Goal: Information Seeking & Learning: Find contact information

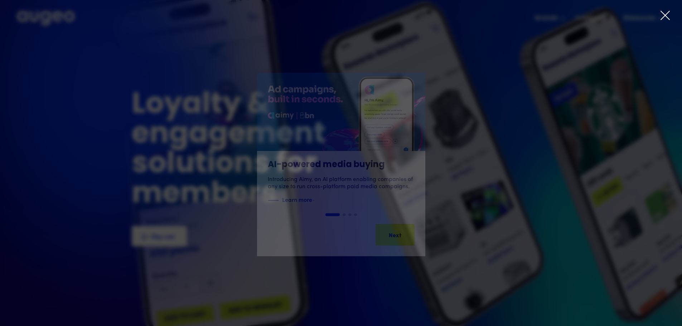
click at [660, 16] on icon at bounding box center [665, 15] width 11 height 11
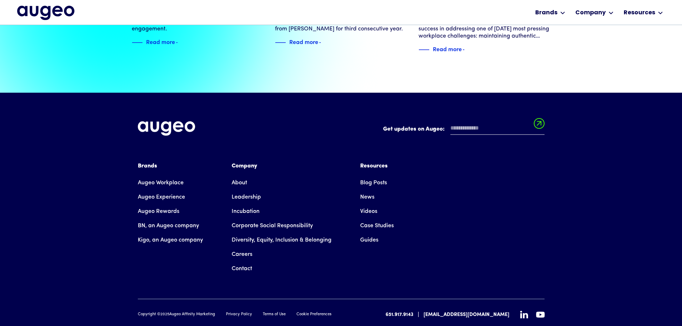
scroll to position [1639, 0]
click at [241, 161] on div "Company" at bounding box center [282, 165] width 100 height 9
click at [235, 261] on link "Contact" at bounding box center [242, 268] width 20 height 14
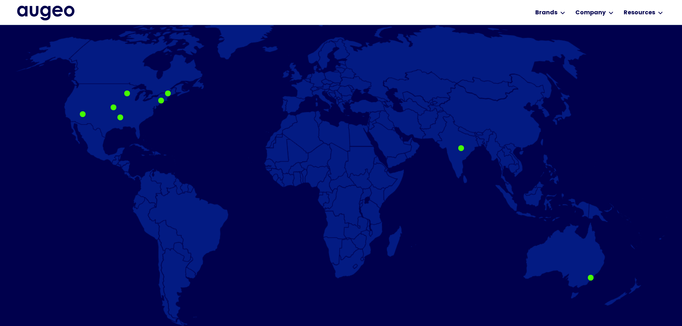
scroll to position [469, 0]
click at [81, 116] on div at bounding box center [83, 114] width 6 height 6
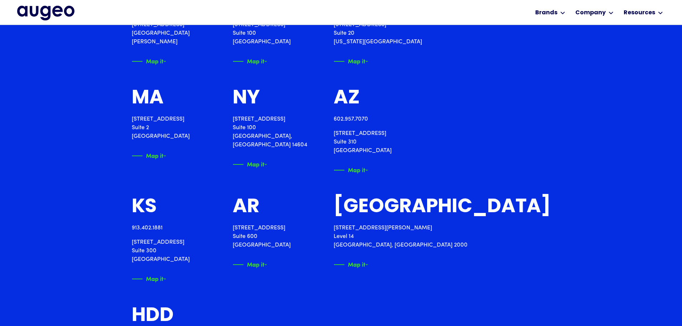
scroll to position [939, 0]
